Goal: Check status: Check status

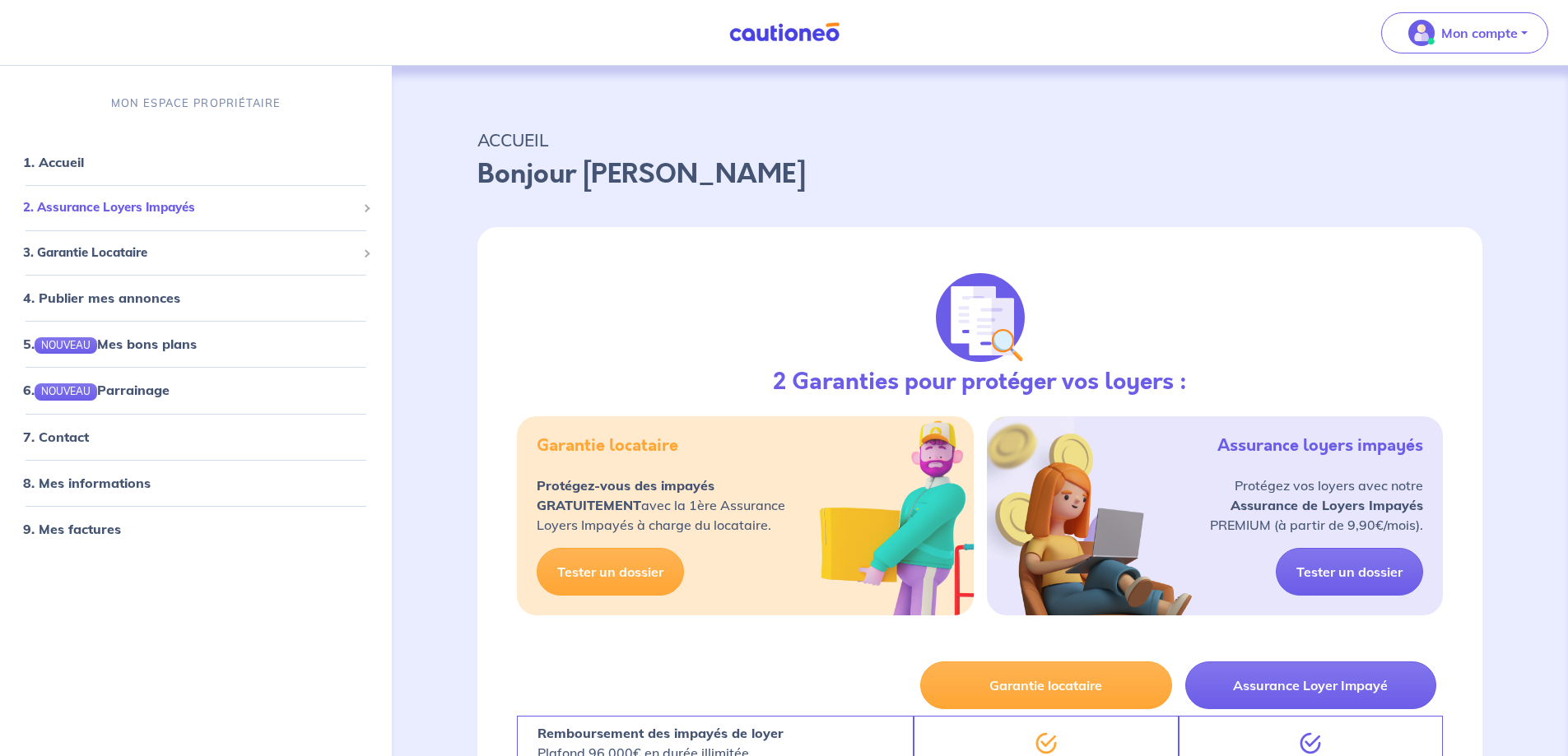
click at [117, 213] on span "2. Assurance Loyers Impayés" at bounding box center [190, 208] width 334 height 19
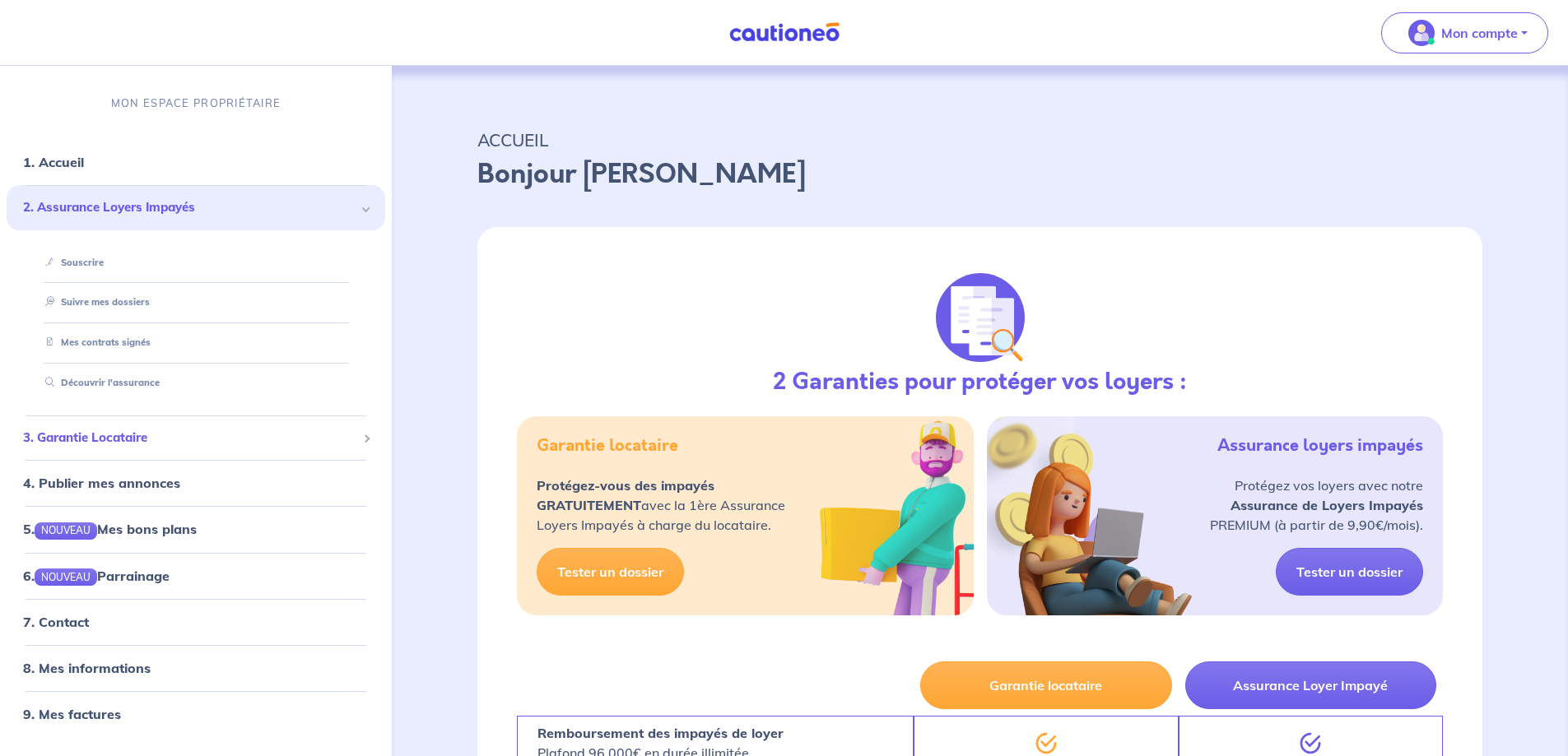
click at [87, 439] on span "3. Garantie Locataire" at bounding box center [190, 437] width 334 height 19
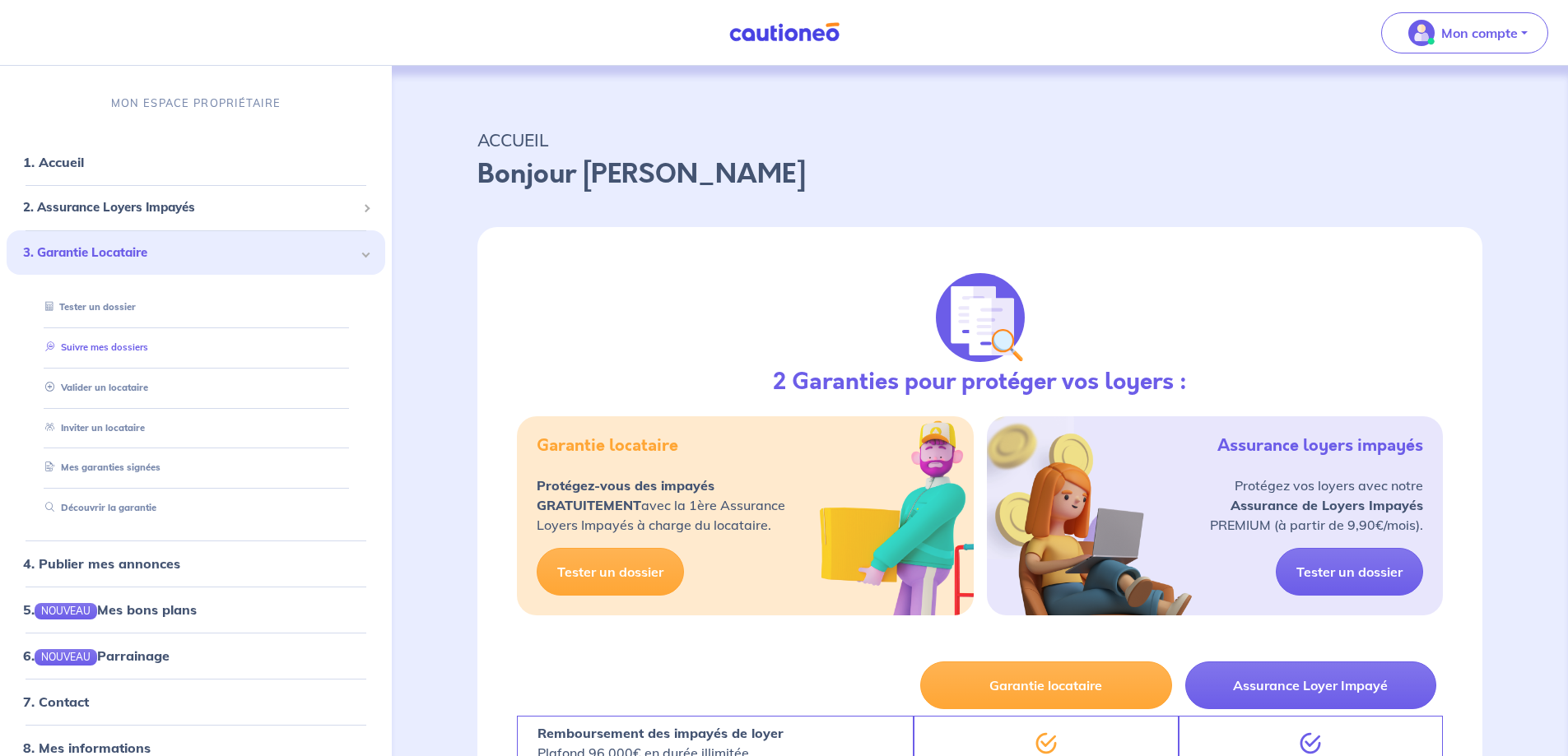
click at [116, 353] on link "Suivre mes dossiers" at bounding box center [94, 348] width 110 height 12
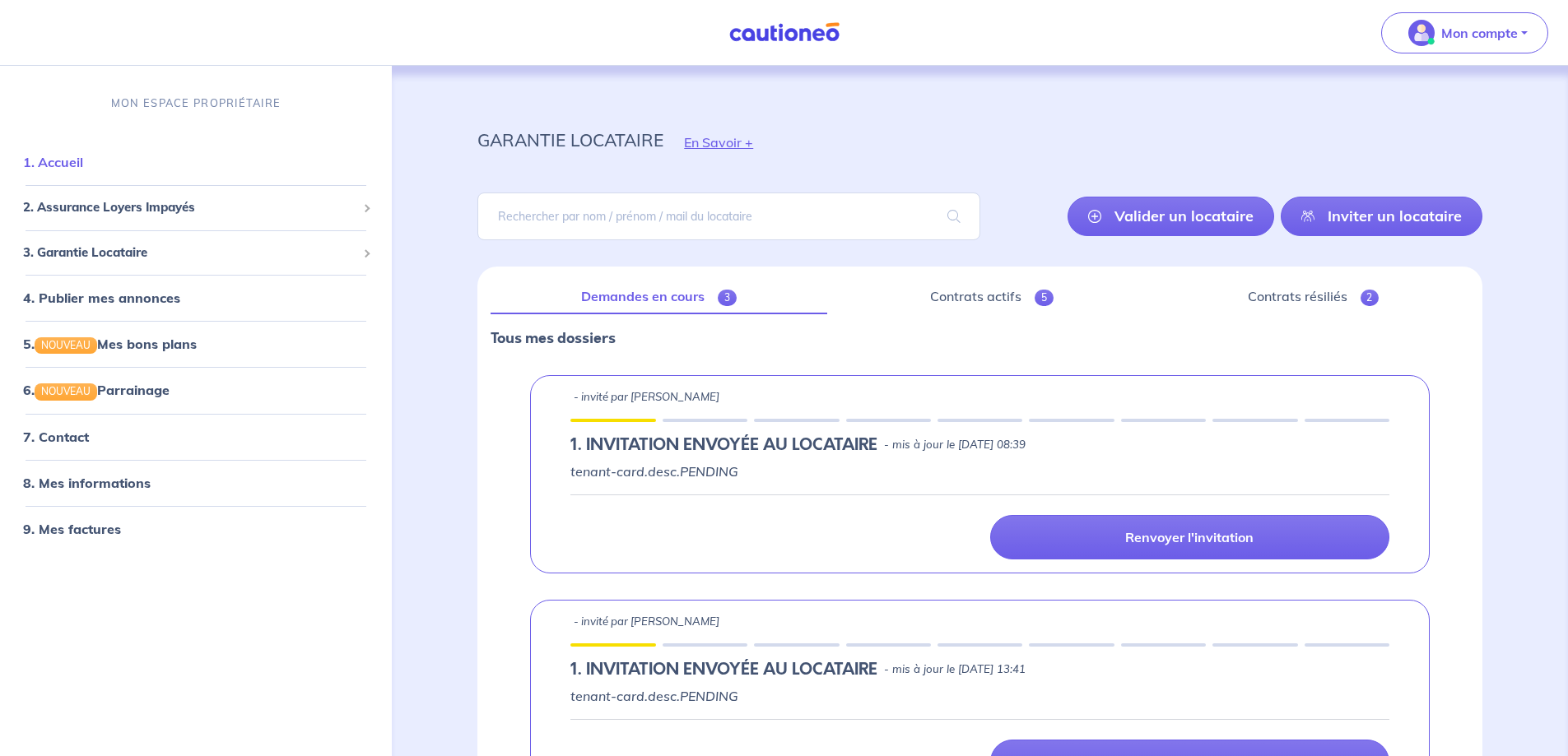
click at [80, 166] on link "1. Accueil" at bounding box center [53, 162] width 60 height 16
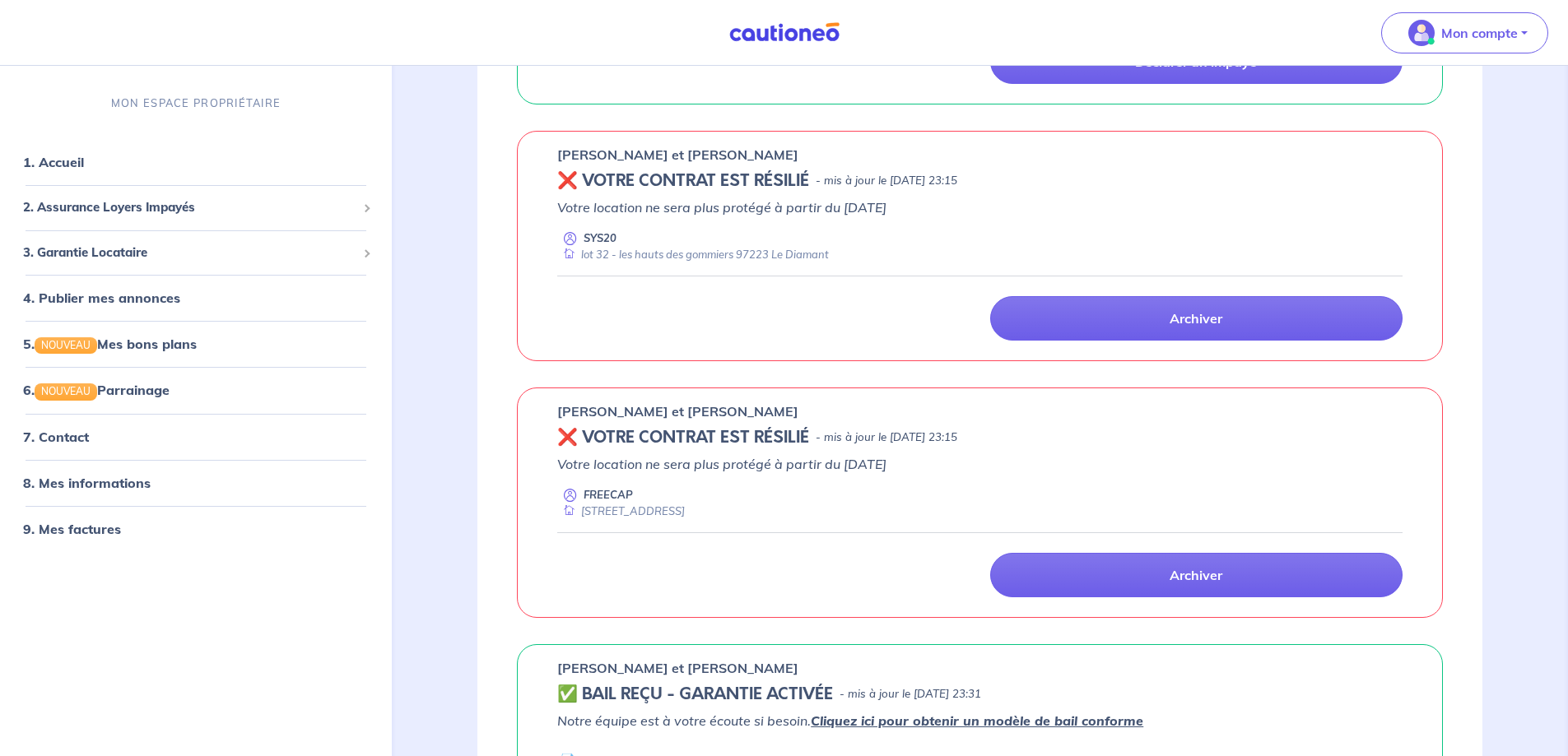
scroll to position [493, 0]
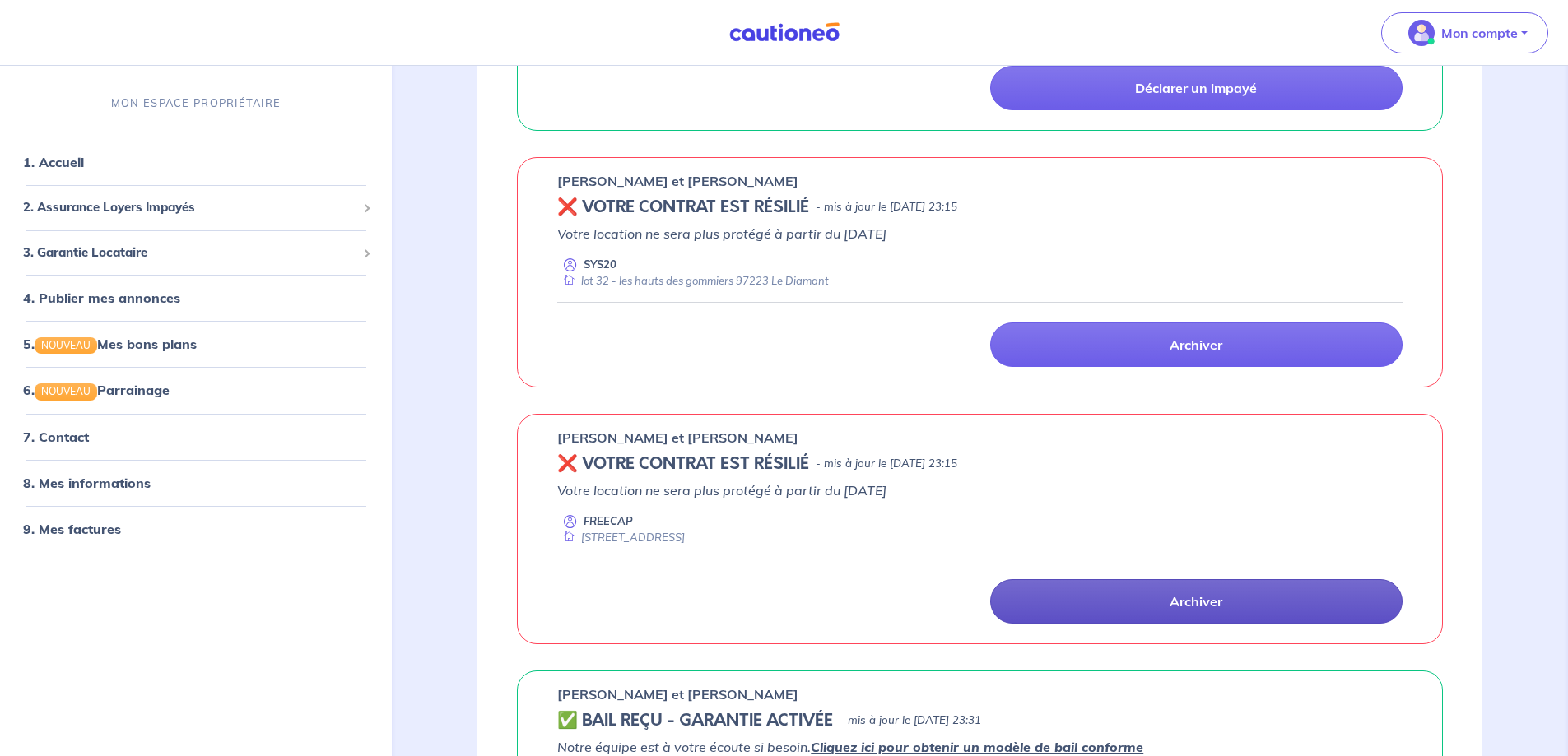
click at [1217, 598] on p "Archiver" at bounding box center [1195, 601] width 53 height 16
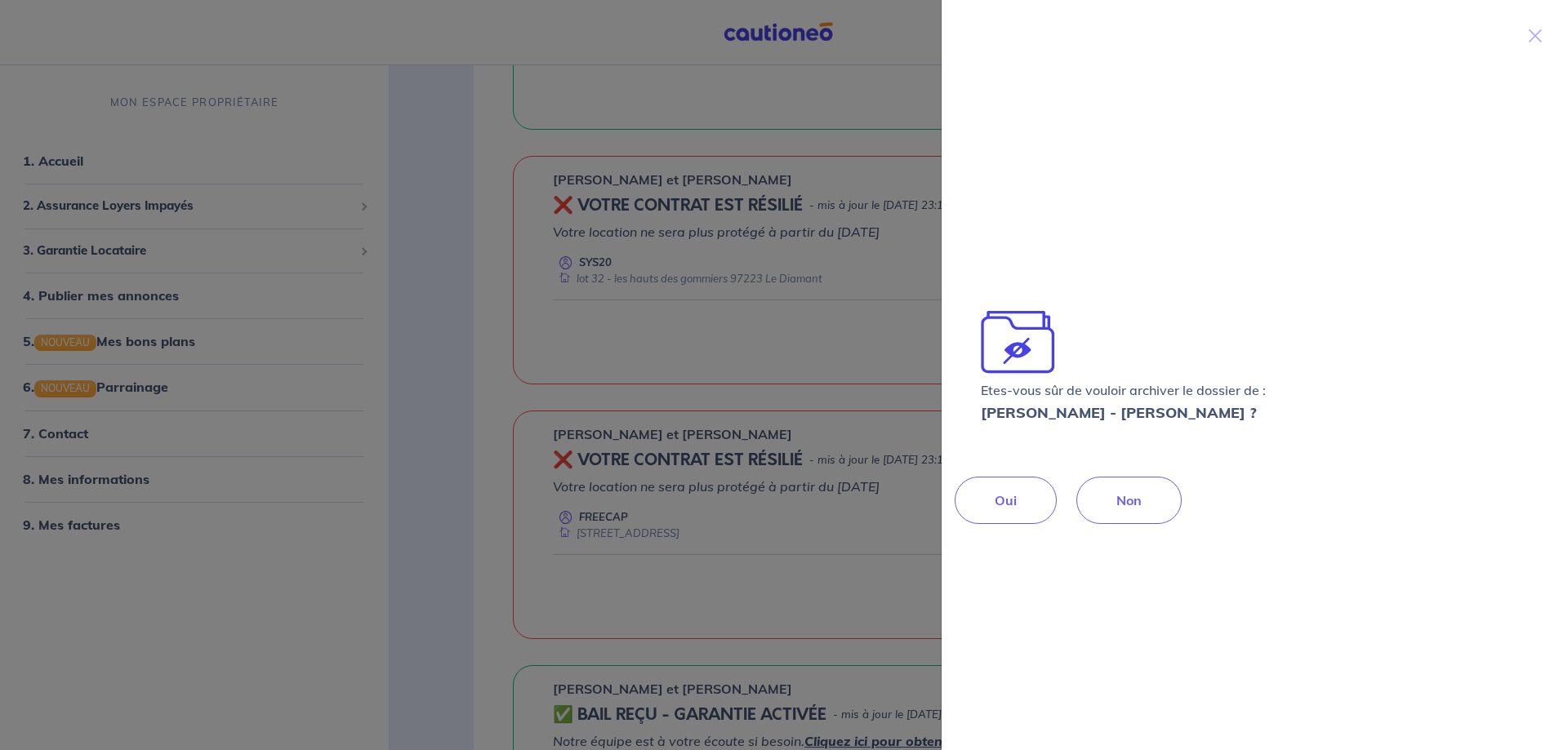
click at [1013, 500] on p "Oui" at bounding box center [1006, 500] width 22 height 20
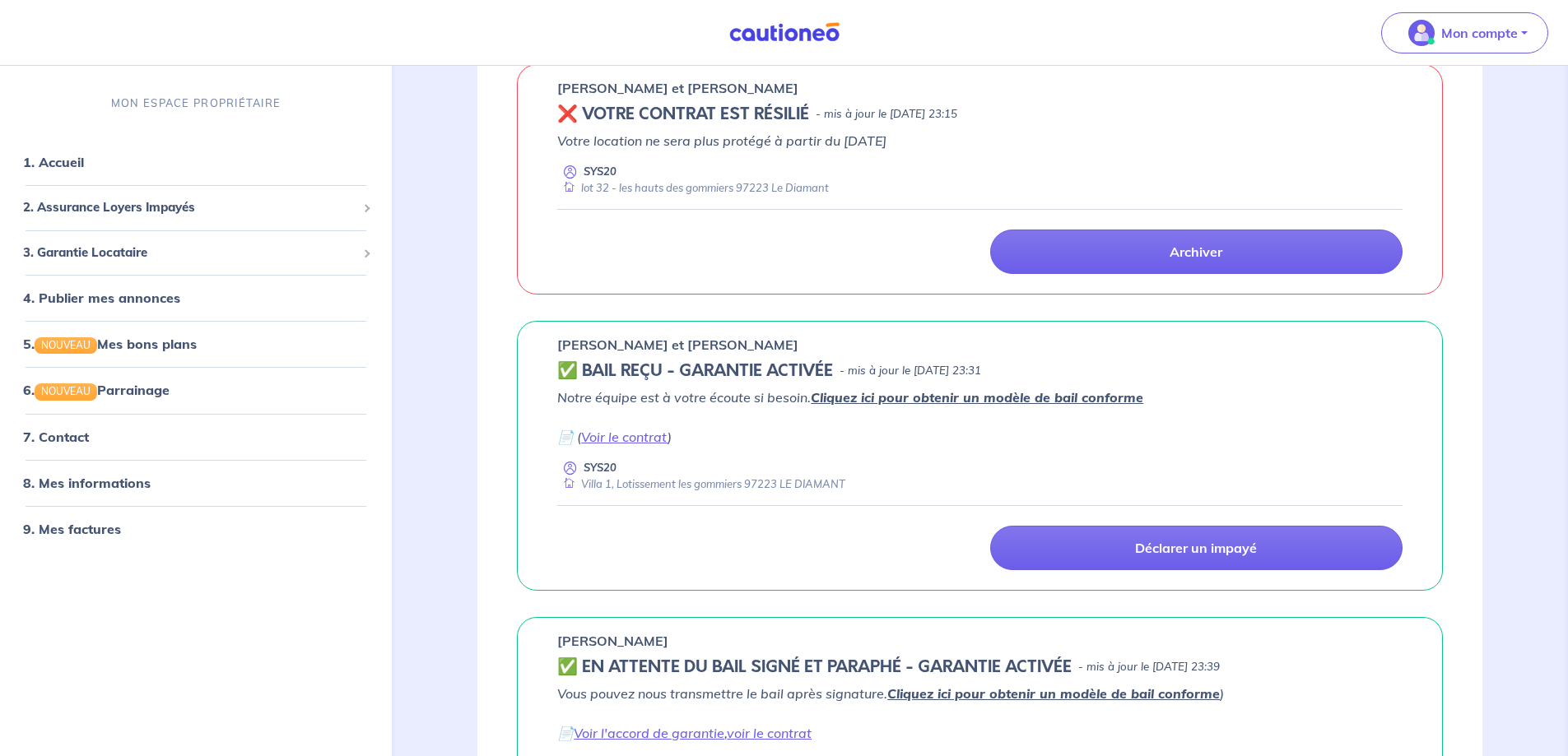
scroll to position [823, 0]
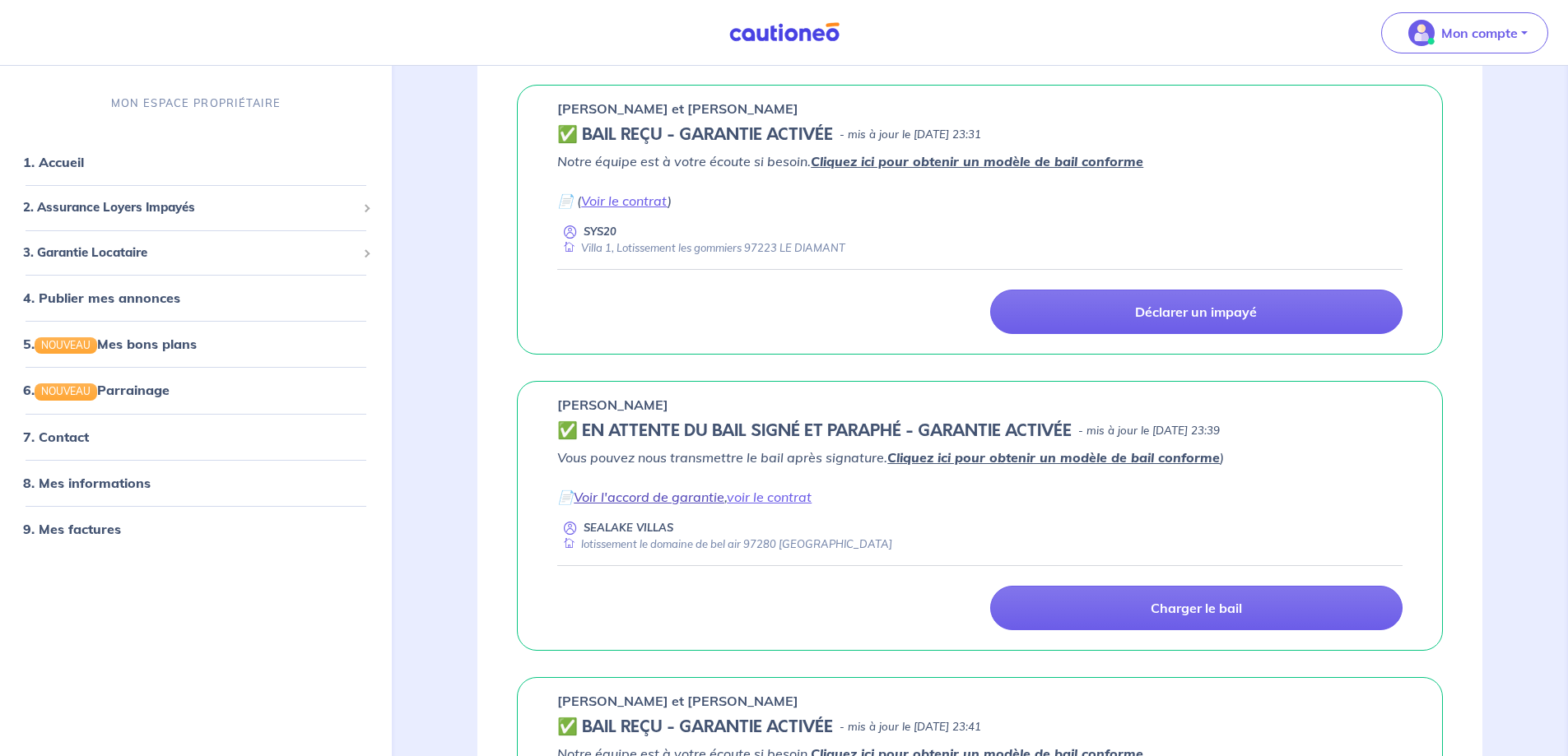
click at [672, 498] on link "Voir l'accord de garantie" at bounding box center [648, 496] width 151 height 16
click at [775, 503] on link "voir le contrat" at bounding box center [769, 496] width 85 height 16
click at [634, 421] on h5 "✅️️️ EN ATTENTE DU BAIL SIGNÉ ET PARAPHÉ - GARANTIE ACTIVÉE" at bounding box center [814, 431] width 514 height 20
